Goal: Transaction & Acquisition: Purchase product/service

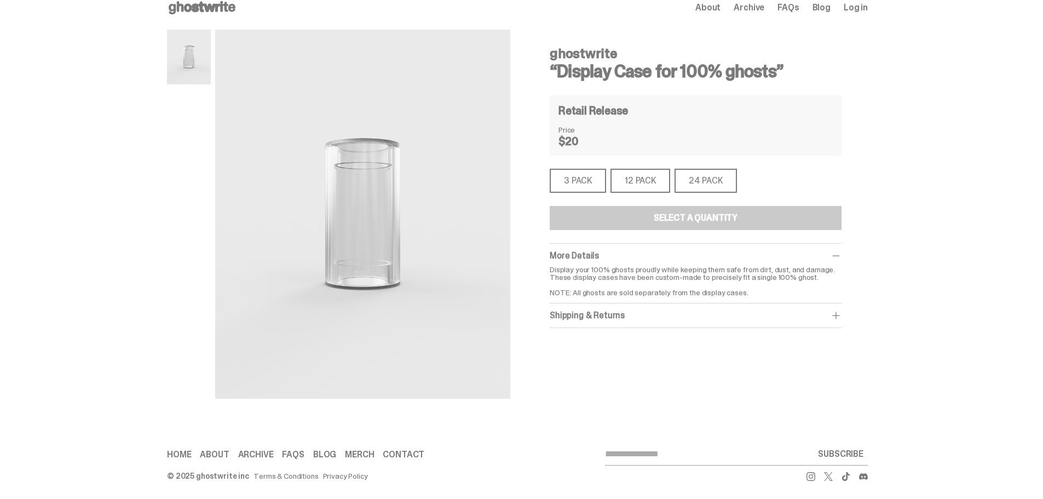
scroll to position [18, 0]
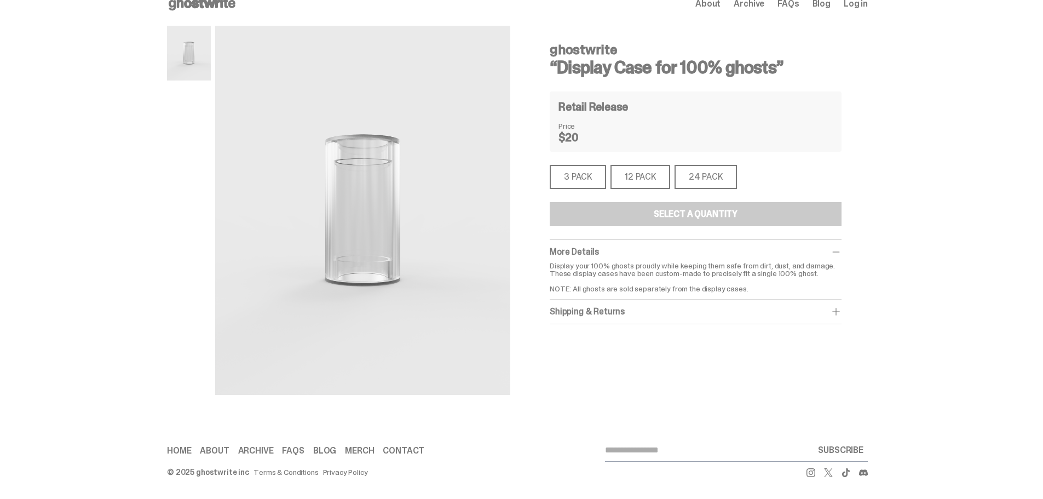
click at [716, 170] on div "24 PACK" at bounding box center [705, 177] width 62 height 24
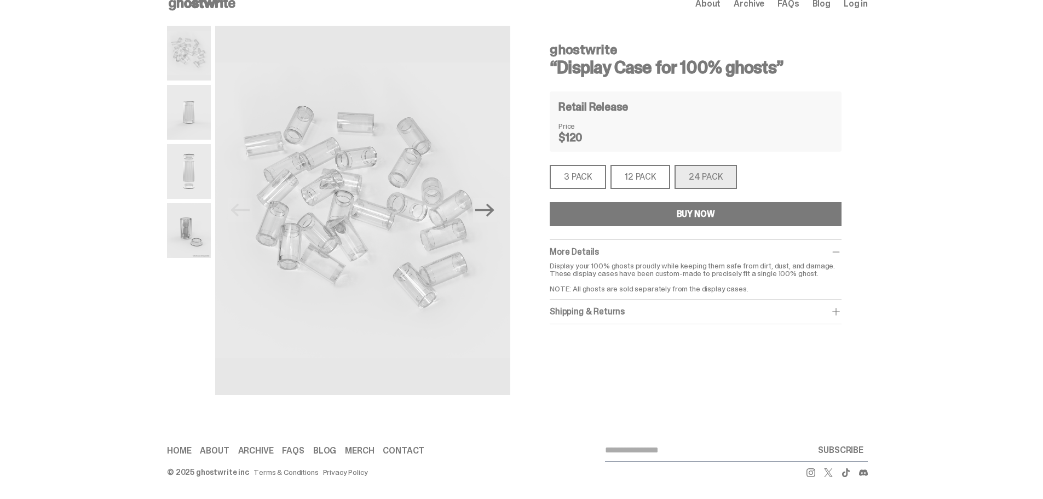
click at [594, 178] on div "3 PACK" at bounding box center [577, 177] width 56 height 24
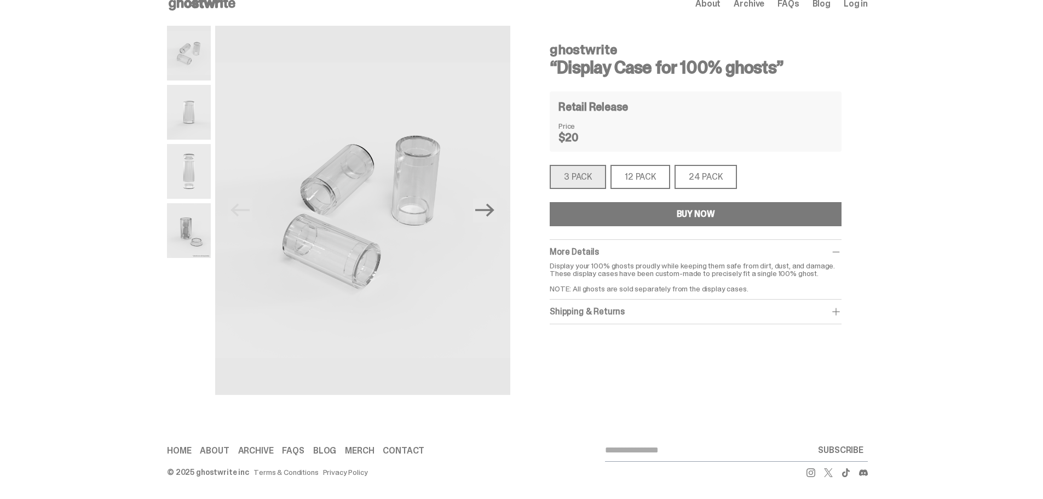
click at [701, 183] on div "24 PACK" at bounding box center [705, 177] width 62 height 24
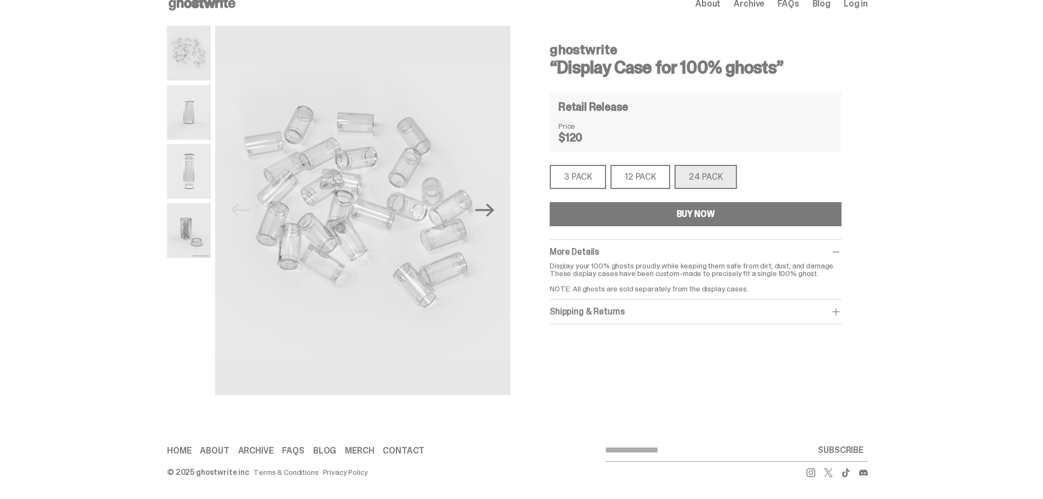
click at [581, 175] on div "3 PACK" at bounding box center [577, 177] width 56 height 24
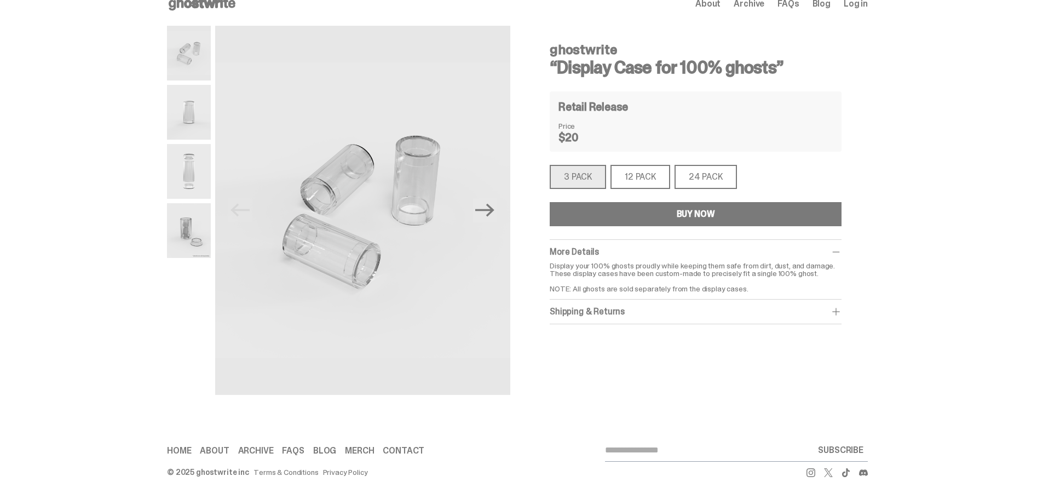
click at [166, 373] on div "ghostwrite “Display Case for 100% ghosts” Previous Next ghostwrite “Display Cas…" at bounding box center [517, 221] width 1034 height 391
click at [95, 204] on div "ghostwrite “Display Case for 100% ghosts” Previous Next ghostwrite “Display Cas…" at bounding box center [517, 221] width 1034 height 391
